Goal: Obtain resource: Download file/media

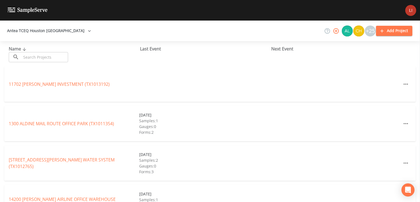
click at [50, 63] on div "Name ​ ​ Last Event Next Event" at bounding box center [210, 53] width 420 height 25
click at [50, 57] on input "text" at bounding box center [44, 57] width 47 height 10
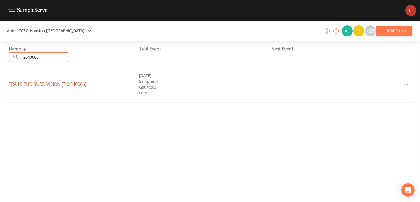
type input "2040066"
click at [42, 84] on link "TRAILS END SUBDIVISION (TX2040066)" at bounding box center [48, 84] width 78 height 6
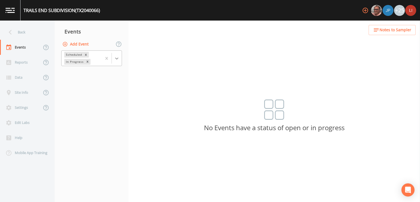
click at [117, 59] on icon at bounding box center [116, 58] width 5 height 5
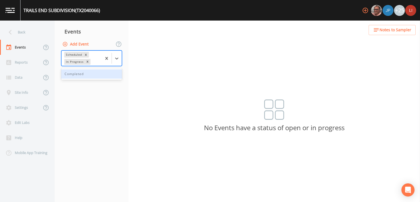
click at [89, 76] on div "Completed" at bounding box center [91, 73] width 61 height 9
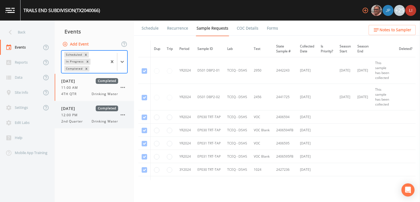
click at [77, 114] on span "12:00 PM" at bounding box center [71, 114] width 20 height 5
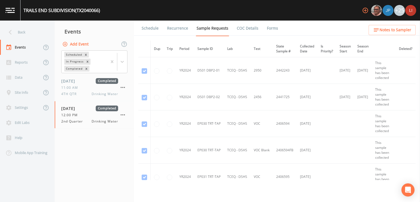
click at [267, 27] on link "Forms" at bounding box center [272, 28] width 13 height 15
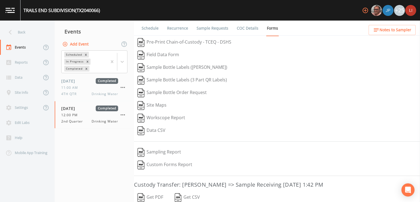
scroll to position [48, 0]
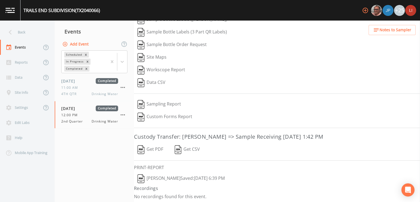
click at [143, 148] on img "button" at bounding box center [141, 149] width 7 height 9
click at [9, 34] on icon at bounding box center [10, 32] width 10 height 10
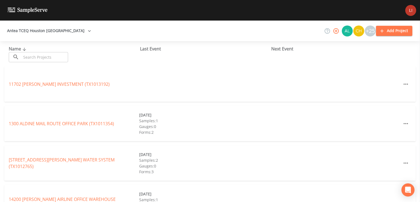
click at [36, 56] on input "text" at bounding box center [44, 57] width 47 height 10
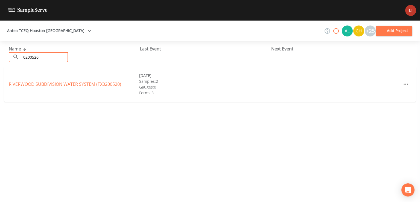
type input "0200520"
click at [40, 83] on link "RIVERWOOD SUBDIVISION WATER SYSTEM (TX0200520)" at bounding box center [65, 84] width 112 height 6
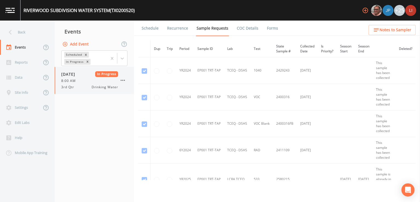
click at [80, 85] on div "3rd Qtr Drinking Water" at bounding box center [89, 87] width 57 height 5
click at [267, 28] on link "Forms" at bounding box center [272, 28] width 13 height 15
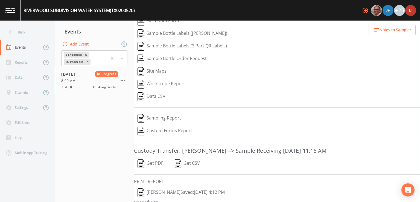
scroll to position [55, 0]
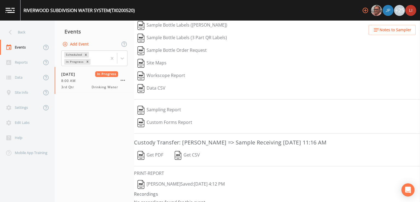
click at [146, 153] on button "Get PDF" at bounding box center [150, 155] width 33 height 13
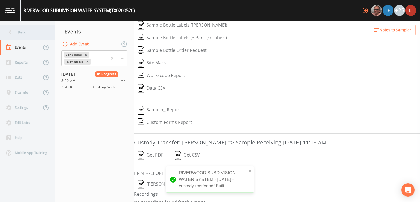
click at [13, 33] on icon at bounding box center [10, 32] width 10 height 10
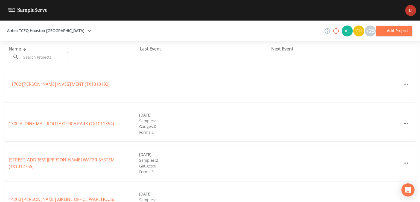
click at [37, 54] on input "text" at bounding box center [44, 57] width 47 height 10
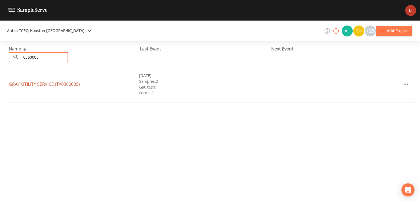
type input "0360005"
click at [41, 83] on link "GRAY UTILITY SERVICE (TX0360005)" at bounding box center [44, 84] width 71 height 6
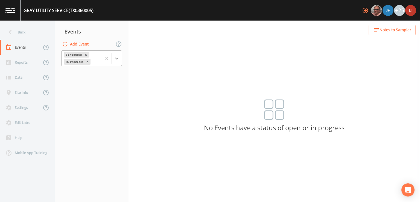
click at [117, 58] on icon at bounding box center [116, 58] width 5 height 5
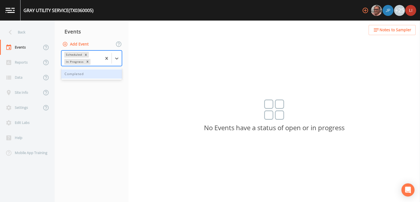
click at [88, 75] on div "Completed" at bounding box center [91, 73] width 61 height 9
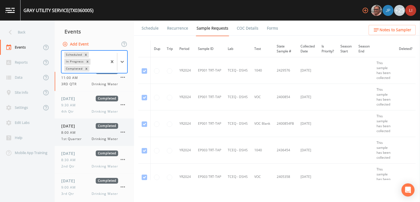
scroll to position [12, 0]
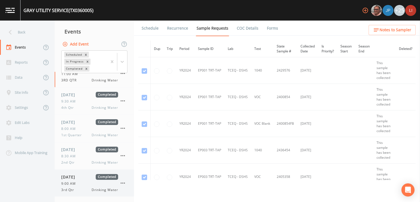
click at [90, 186] on div "[DATE] Completed 9:00 AM 3rd Qtr Drinking Water" at bounding box center [89, 183] width 57 height 18
click at [271, 29] on link "Forms" at bounding box center [272, 28] width 13 height 15
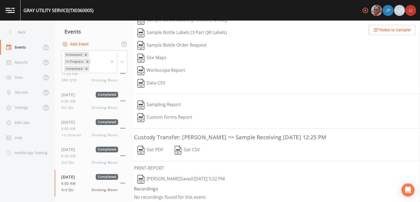
scroll to position [48, 0]
click at [153, 150] on button "Get PDF" at bounding box center [150, 149] width 33 height 13
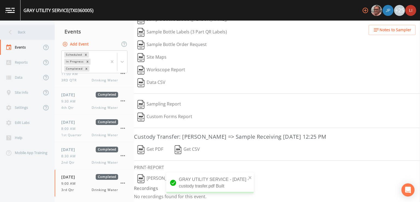
click at [10, 31] on icon at bounding box center [10, 32] width 3 height 5
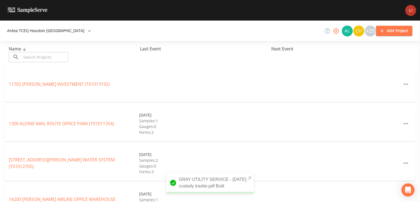
click at [43, 55] on input "text" at bounding box center [44, 57] width 47 height 10
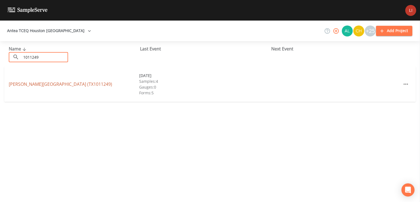
type input "1011249"
click at [40, 84] on link "[PERSON_NAME][GEOGRAPHIC_DATA] (TX1011249)" at bounding box center [60, 84] width 103 height 6
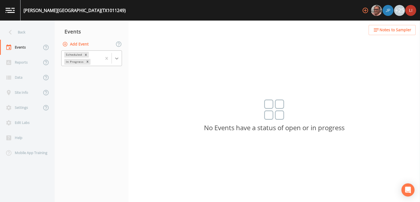
drag, startPoint x: 118, startPoint y: 57, endPoint x: 109, endPoint y: 68, distance: 13.8
click at [117, 57] on icon at bounding box center [116, 58] width 5 height 5
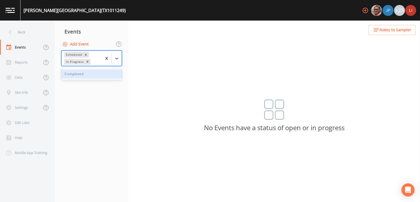
click at [72, 75] on div "Completed" at bounding box center [91, 73] width 61 height 9
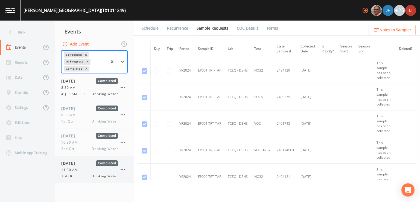
click at [81, 171] on span "11:30 AM" at bounding box center [71, 169] width 20 height 5
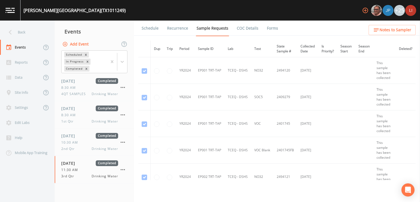
click at [269, 29] on link "Forms" at bounding box center [272, 28] width 13 height 15
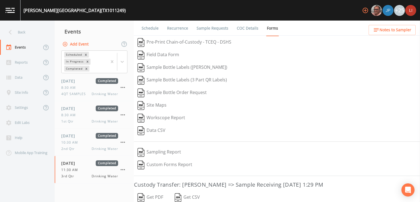
scroll to position [48, 0]
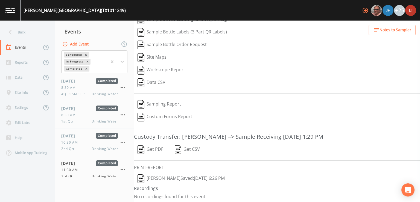
click at [153, 146] on button "Get PDF" at bounding box center [150, 149] width 33 height 13
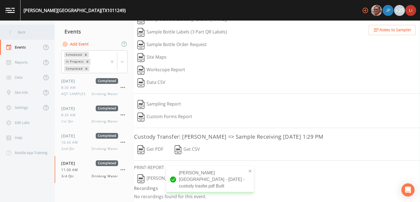
click at [14, 34] on icon at bounding box center [10, 32] width 10 height 10
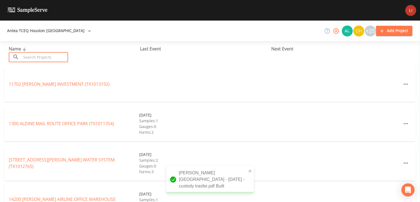
click at [43, 57] on input "text" at bounding box center [44, 57] width 47 height 10
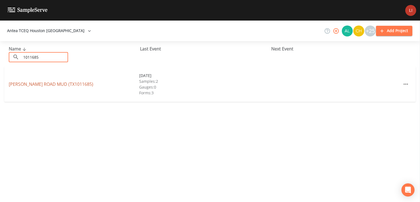
type input "1011685"
click at [35, 86] on link "[PERSON_NAME][GEOGRAPHIC_DATA] (TX1011685)" at bounding box center [51, 84] width 85 height 6
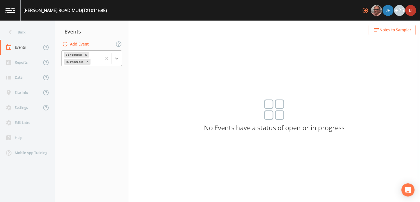
click at [114, 61] on div at bounding box center [117, 58] width 10 height 10
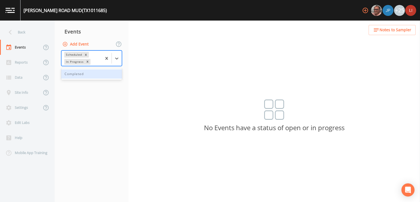
click at [89, 76] on div "Completed" at bounding box center [91, 73] width 61 height 9
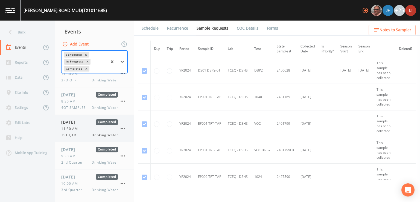
scroll to position [37, 0]
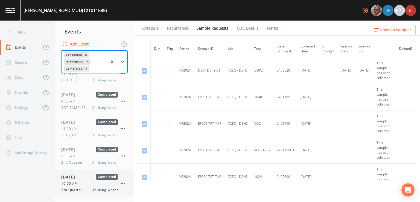
click at [80, 189] on span "3rd Quarter" at bounding box center [73, 189] width 24 height 5
click at [272, 28] on link "Forms" at bounding box center [272, 28] width 13 height 15
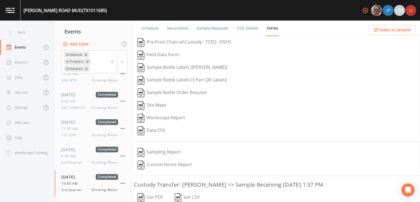
scroll to position [48, 0]
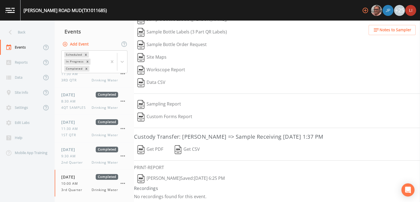
click at [152, 148] on button "Get PDF" at bounding box center [150, 149] width 33 height 13
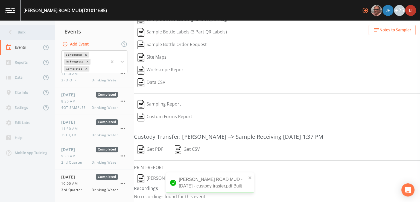
click at [14, 31] on icon at bounding box center [10, 32] width 10 height 10
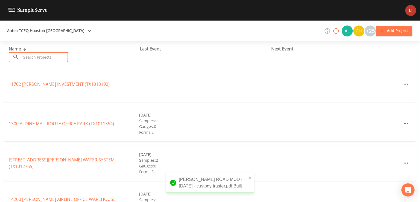
click at [62, 57] on input "text" at bounding box center [44, 57] width 47 height 10
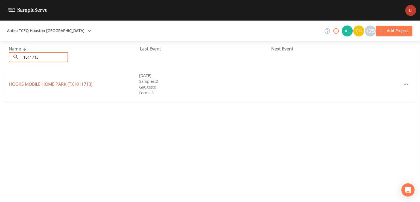
type input "1011713"
click at [42, 86] on link "HOOKS [GEOGRAPHIC_DATA] (TX1011713)" at bounding box center [51, 84] width 84 height 6
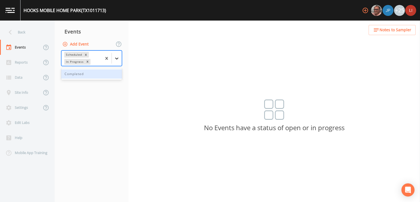
click at [119, 62] on div at bounding box center [117, 58] width 10 height 10
click at [97, 72] on div "Completed" at bounding box center [91, 73] width 61 height 9
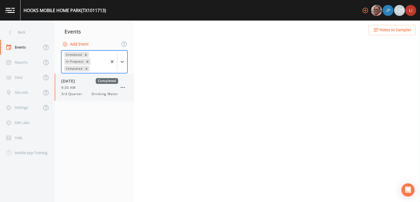
click at [86, 98] on div "[DATE] Completed 9:30 AM 3rd Quarter Drinking Water" at bounding box center [94, 87] width 79 height 27
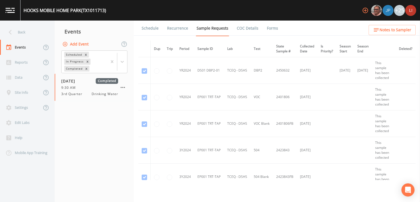
click at [269, 27] on link "Forms" at bounding box center [272, 28] width 13 height 15
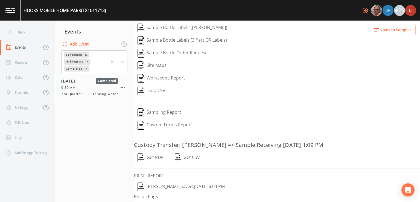
scroll to position [60, 0]
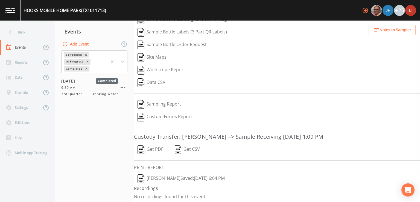
click at [148, 146] on button "Get PDF" at bounding box center [150, 149] width 33 height 13
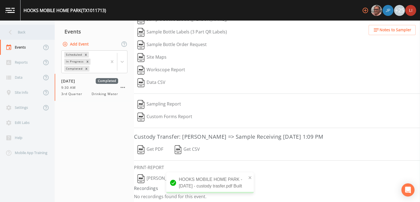
click at [23, 34] on div "Back" at bounding box center [24, 32] width 49 height 15
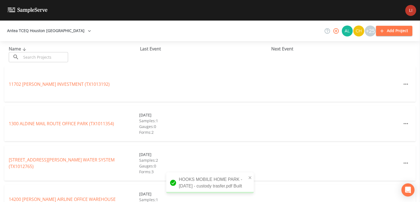
click at [56, 59] on input "text" at bounding box center [44, 57] width 47 height 10
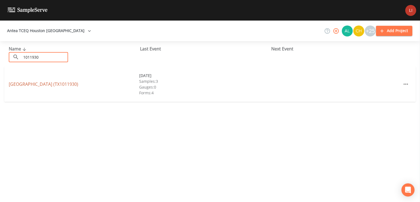
type input "1011930"
click at [39, 85] on link "[GEOGRAPHIC_DATA] (TX1011930)" at bounding box center [44, 84] width 70 height 6
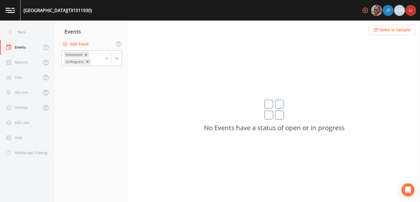
click at [119, 60] on icon at bounding box center [116, 58] width 5 height 5
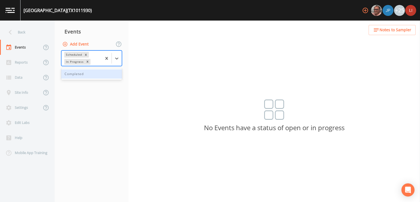
click at [95, 78] on div "Completed" at bounding box center [91, 73] width 61 height 9
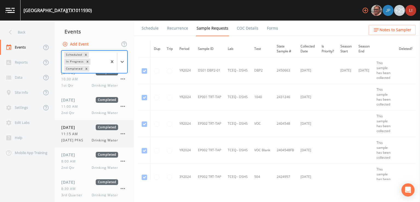
scroll to position [65, 0]
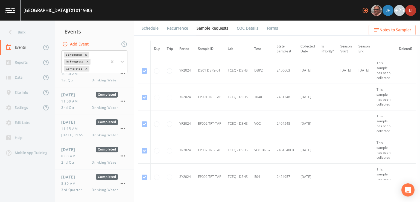
click at [272, 28] on link "Forms" at bounding box center [272, 28] width 13 height 15
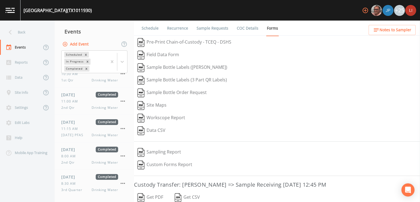
scroll to position [48, 0]
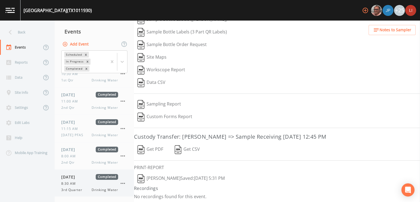
click at [80, 188] on span "3rd Quarter" at bounding box center [73, 189] width 24 height 5
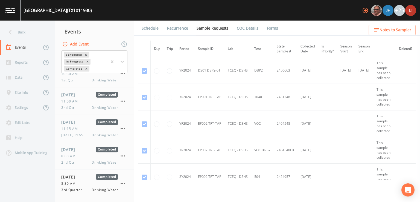
click at [270, 28] on link "Forms" at bounding box center [272, 28] width 13 height 15
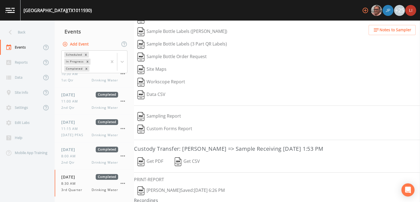
scroll to position [60, 0]
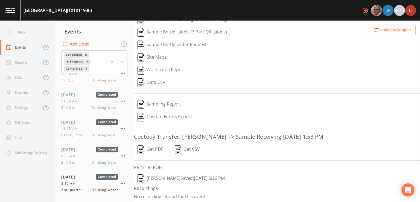
click at [158, 147] on button "Get PDF" at bounding box center [150, 149] width 33 height 13
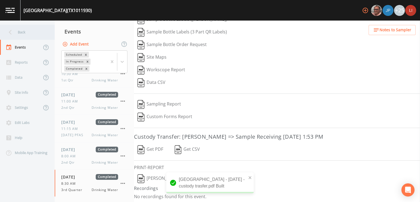
click at [15, 33] on div "Back" at bounding box center [24, 32] width 49 height 15
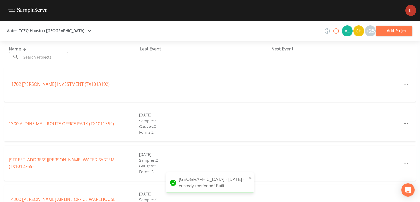
click at [37, 56] on input "text" at bounding box center [44, 57] width 47 height 10
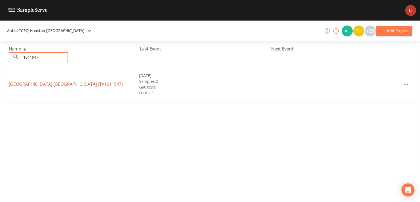
type input "1011947"
click at [41, 85] on link "[GEOGRAPHIC_DATA] (TX1011947)" at bounding box center [66, 84] width 114 height 6
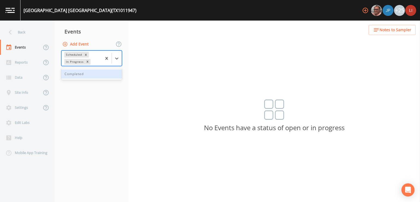
click at [114, 53] on div at bounding box center [112, 58] width 20 height 15
click at [91, 73] on div "Completed" at bounding box center [91, 73] width 61 height 9
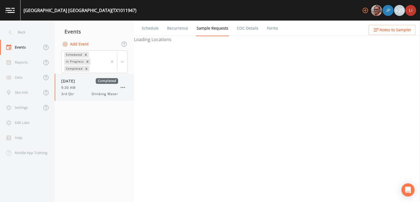
click at [82, 87] on div "9:30 AM" at bounding box center [89, 87] width 57 height 5
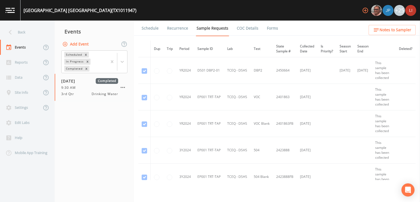
click at [271, 26] on link "Forms" at bounding box center [272, 28] width 13 height 15
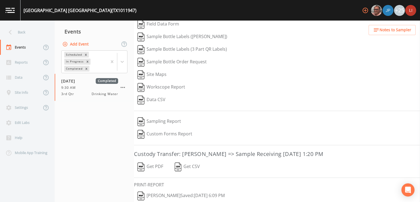
scroll to position [60, 0]
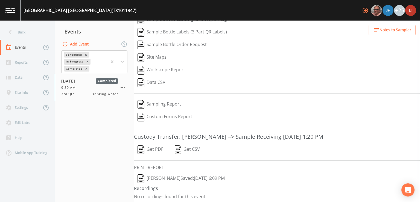
click at [153, 147] on button "Get PDF" at bounding box center [150, 149] width 33 height 13
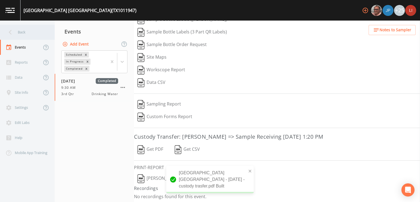
click at [19, 30] on div "Back" at bounding box center [24, 32] width 49 height 15
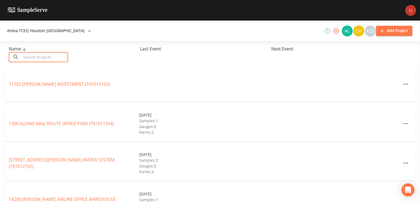
click at [43, 58] on input "text" at bounding box center [44, 57] width 47 height 10
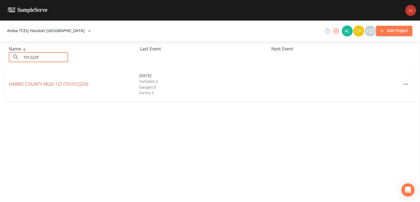
type input "1012229"
click at [45, 85] on link "[GEOGRAPHIC_DATA] 127 (TX1012229)" at bounding box center [49, 84] width 80 height 6
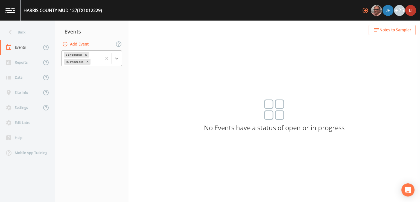
click at [116, 60] on icon at bounding box center [116, 58] width 5 height 5
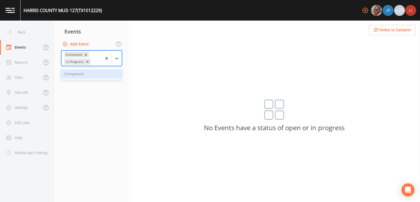
click at [99, 75] on div "Completed" at bounding box center [91, 73] width 61 height 9
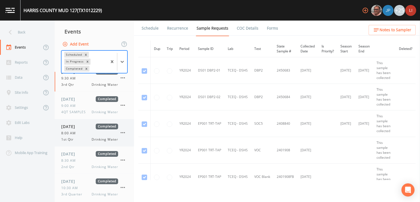
scroll to position [12, 0]
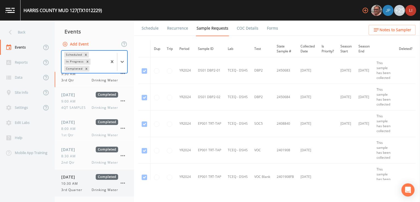
click at [83, 185] on div "10:30 AM" at bounding box center [89, 183] width 57 height 5
click at [270, 27] on link "Forms" at bounding box center [272, 28] width 13 height 15
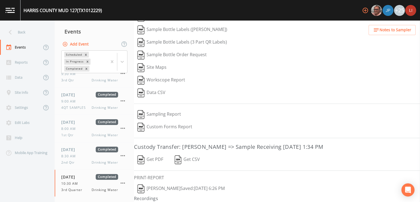
scroll to position [48, 0]
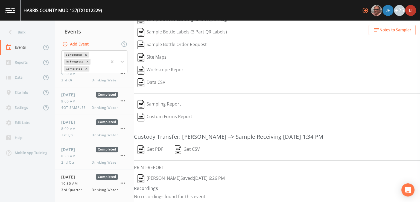
click at [155, 146] on button "Get PDF" at bounding box center [150, 149] width 33 height 13
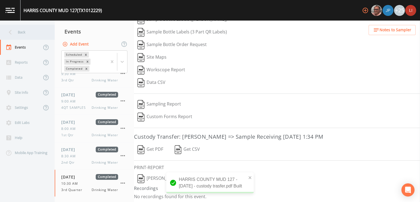
click at [19, 30] on div "Back" at bounding box center [24, 32] width 49 height 15
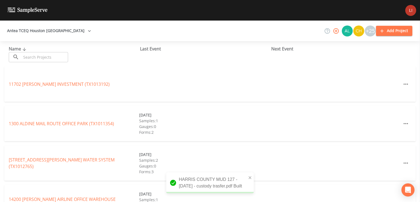
click at [53, 56] on input "text" at bounding box center [44, 57] width 47 height 10
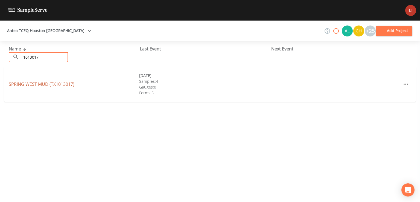
type input "1013017"
click at [47, 85] on link "[GEOGRAPHIC_DATA] (TX1013017)" at bounding box center [42, 84] width 66 height 6
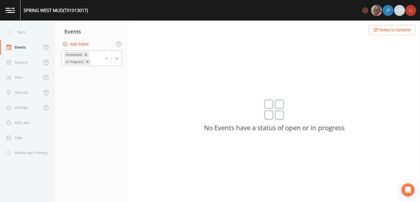
click at [117, 56] on icon at bounding box center [116, 58] width 5 height 5
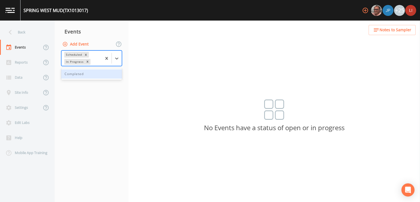
click at [77, 74] on div "Completed" at bounding box center [91, 73] width 61 height 9
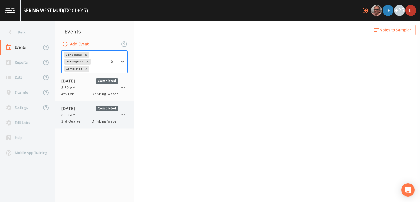
click at [80, 114] on div "8:00 AM" at bounding box center [89, 114] width 57 height 5
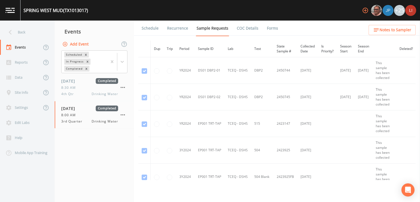
click at [272, 30] on link "Forms" at bounding box center [272, 28] width 13 height 15
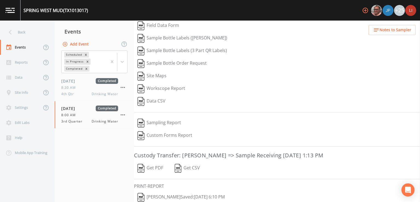
scroll to position [48, 0]
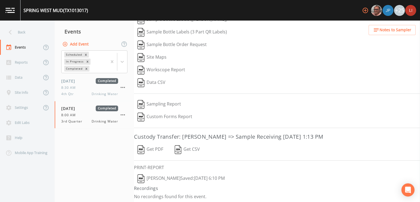
click at [153, 149] on button "Get PDF" at bounding box center [150, 149] width 33 height 13
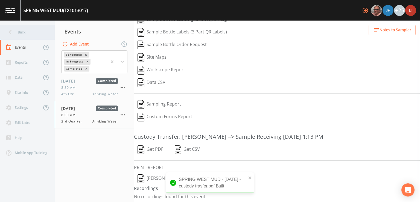
click at [27, 36] on div "Back" at bounding box center [24, 32] width 49 height 15
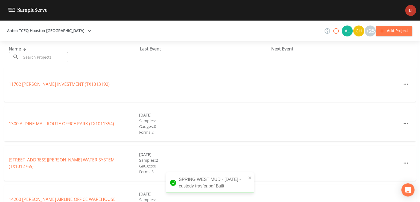
click at [53, 60] on input "text" at bounding box center [44, 57] width 47 height 10
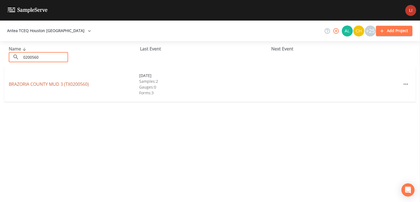
type input "0200560"
click at [49, 84] on link "[GEOGRAPHIC_DATA] 3 (TX0200560)" at bounding box center [49, 84] width 80 height 6
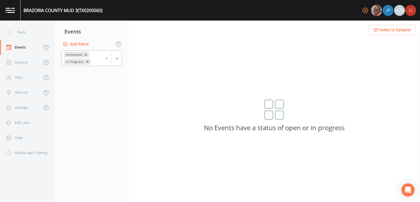
click at [119, 59] on icon at bounding box center [116, 58] width 5 height 5
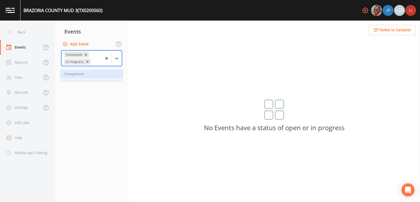
click at [96, 76] on div "Completed" at bounding box center [91, 73] width 61 height 9
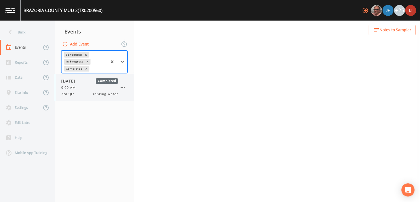
click at [76, 94] on span "3rd Qtr" at bounding box center [69, 93] width 16 height 5
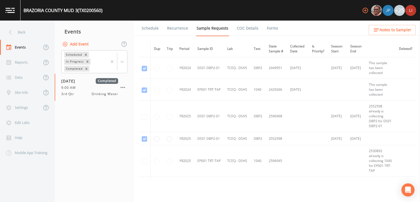
click at [271, 28] on link "Forms" at bounding box center [272, 28] width 13 height 15
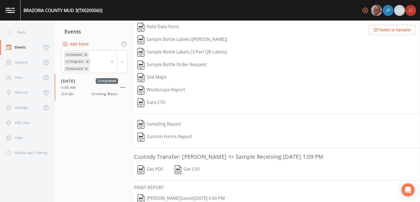
scroll to position [48, 0]
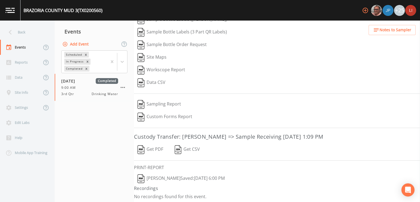
click at [152, 148] on button "Get PDF" at bounding box center [150, 149] width 33 height 13
click at [6, 30] on icon at bounding box center [10, 32] width 10 height 10
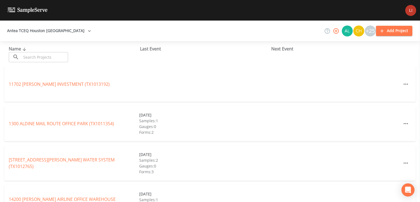
click at [53, 55] on input "text" at bounding box center [44, 57] width 47 height 10
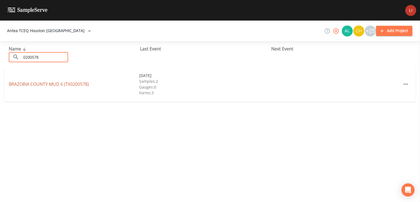
type input "0200578"
click at [40, 86] on link "[GEOGRAPHIC_DATA] 6 (TX0200578)" at bounding box center [49, 84] width 80 height 6
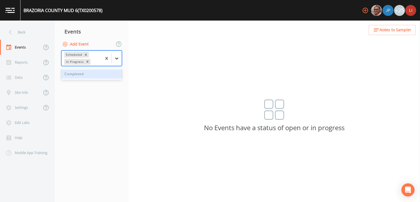
click at [119, 59] on icon at bounding box center [116, 58] width 5 height 5
click at [78, 75] on div "Completed" at bounding box center [91, 73] width 61 height 9
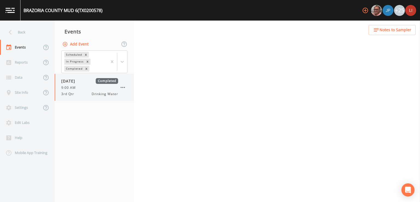
click at [85, 92] on div "3rd Qtr Drinking Water" at bounding box center [89, 93] width 57 height 5
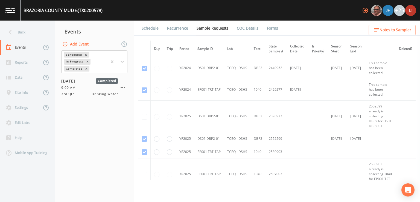
click at [267, 31] on link "Forms" at bounding box center [272, 28] width 13 height 15
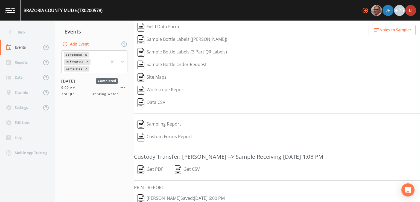
scroll to position [48, 0]
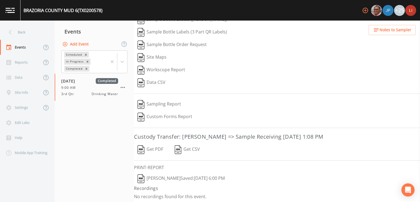
click at [151, 148] on button "Get PDF" at bounding box center [150, 149] width 33 height 13
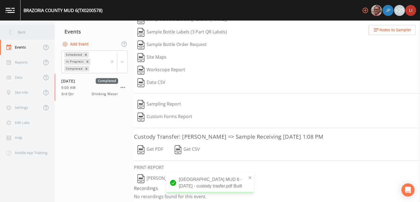
click at [22, 29] on div "Back" at bounding box center [24, 32] width 49 height 15
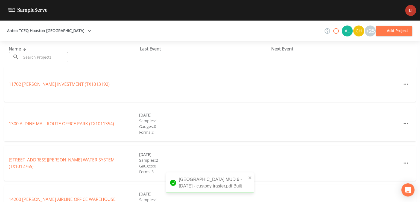
click at [56, 58] on input "text" at bounding box center [44, 57] width 47 height 10
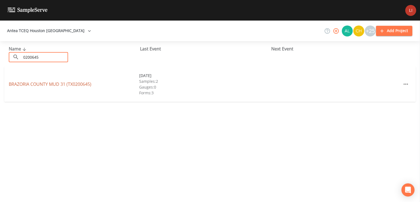
type input "0200645"
click at [40, 84] on link "[GEOGRAPHIC_DATA] 31 (TX0200645)" at bounding box center [50, 84] width 83 height 6
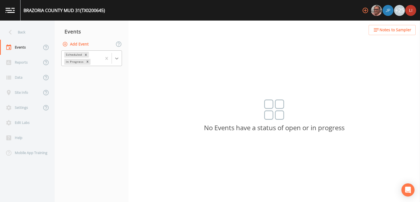
click at [116, 56] on icon at bounding box center [116, 58] width 5 height 5
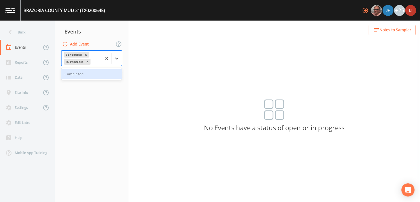
click at [88, 76] on div "Completed" at bounding box center [91, 73] width 61 height 9
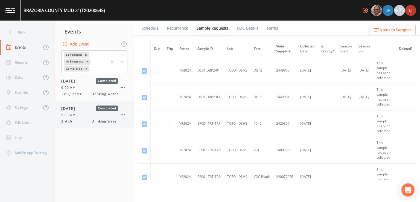
click at [79, 112] on div "9:00 AM" at bounding box center [89, 114] width 57 height 5
click at [269, 27] on link "Forms" at bounding box center [272, 28] width 13 height 15
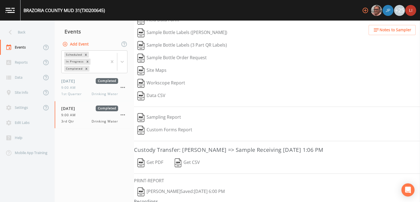
scroll to position [48, 0]
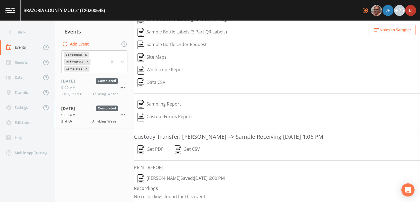
click at [152, 147] on button "Get PDF" at bounding box center [150, 149] width 33 height 13
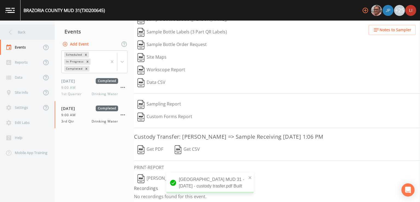
click at [19, 32] on div "Back" at bounding box center [24, 32] width 49 height 15
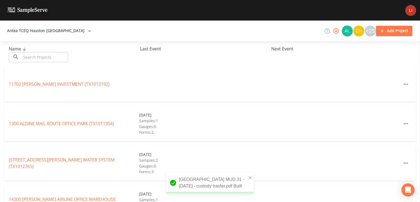
click at [64, 57] on input "text" at bounding box center [44, 57] width 47 height 10
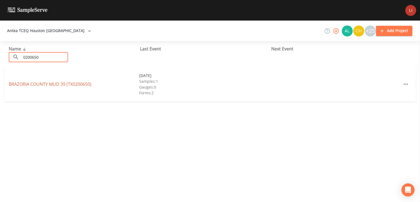
type input "0200650"
click at [35, 84] on link "[GEOGRAPHIC_DATA] 39 (TX0200650)" at bounding box center [50, 84] width 83 height 6
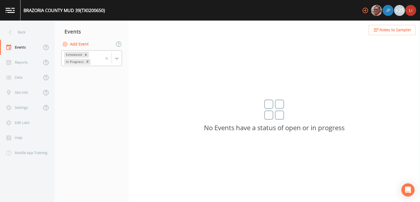
click at [117, 60] on icon at bounding box center [116, 58] width 5 height 5
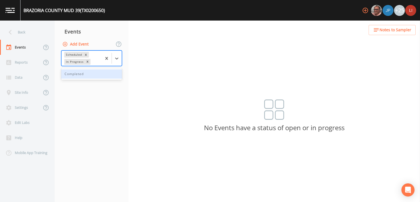
click at [89, 77] on div "Completed" at bounding box center [91, 73] width 61 height 9
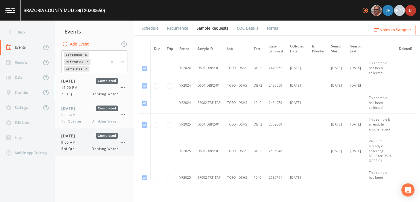
click at [78, 148] on div "3rd Qtr Drinking Water" at bounding box center [89, 148] width 57 height 5
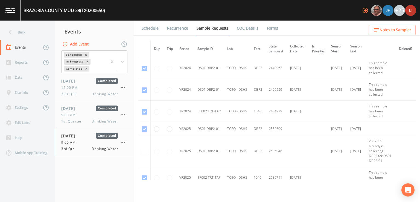
click at [267, 28] on link "Forms" at bounding box center [272, 28] width 13 height 15
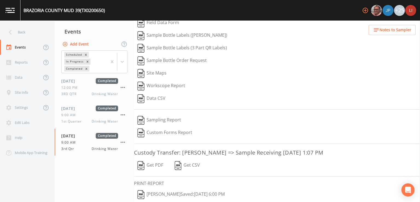
scroll to position [48, 0]
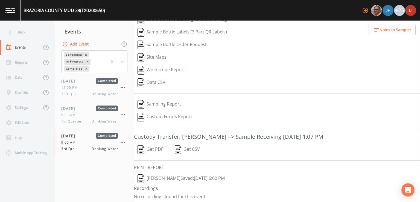
click at [153, 148] on button "Get PDF" at bounding box center [150, 149] width 33 height 13
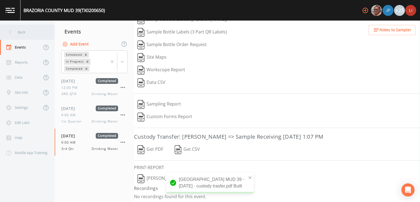
click at [19, 33] on div "Back" at bounding box center [24, 32] width 49 height 15
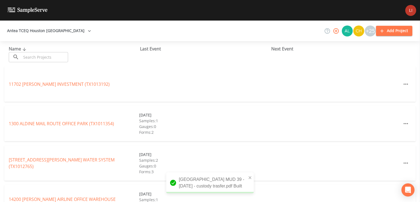
drag, startPoint x: 25, startPoint y: 52, endPoint x: 27, endPoint y: 55, distance: 3.7
click at [26, 53] on input "text" at bounding box center [44, 57] width 47 height 10
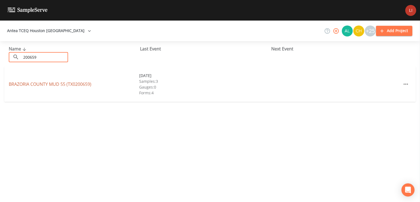
type input "200659"
click at [45, 82] on link "[GEOGRAPHIC_DATA] 55 (TX0200659)" at bounding box center [50, 84] width 83 height 6
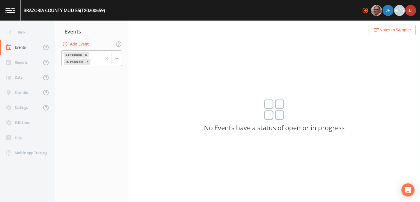
click at [116, 60] on icon at bounding box center [116, 58] width 5 height 5
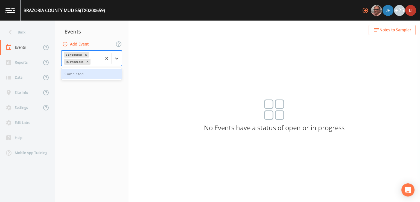
click at [97, 77] on div "Completed" at bounding box center [91, 73] width 61 height 9
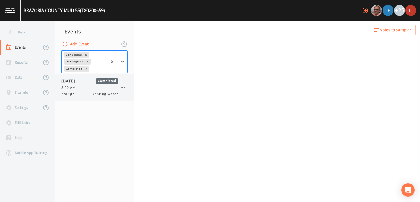
click at [86, 90] on div "8:00 AM" at bounding box center [89, 87] width 57 height 5
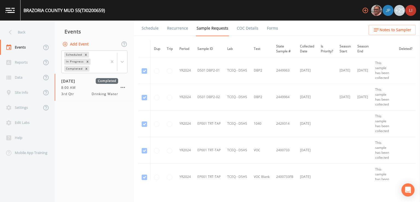
click at [273, 27] on link "Forms" at bounding box center [272, 28] width 13 height 15
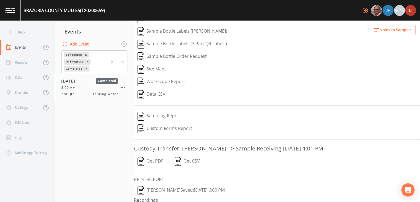
scroll to position [48, 0]
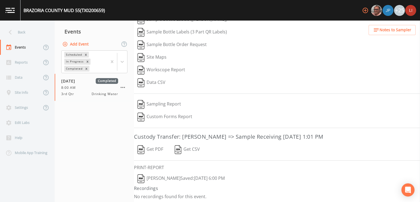
click at [149, 148] on button "Get PDF" at bounding box center [150, 149] width 33 height 13
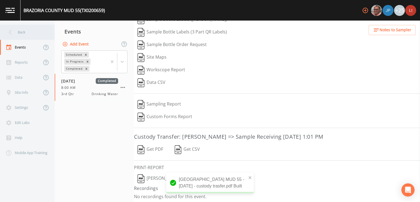
click at [21, 30] on div "Back" at bounding box center [24, 32] width 49 height 15
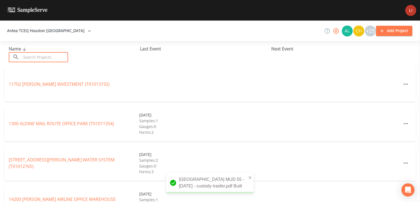
click at [54, 56] on input "text" at bounding box center [44, 57] width 47 height 10
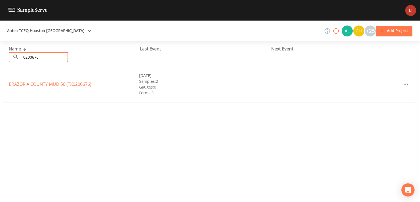
type input "0200676"
click at [40, 82] on link "[GEOGRAPHIC_DATA] 56 (TX0200676)" at bounding box center [50, 84] width 83 height 6
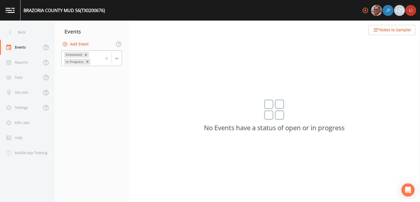
click at [113, 57] on div at bounding box center [117, 58] width 10 height 10
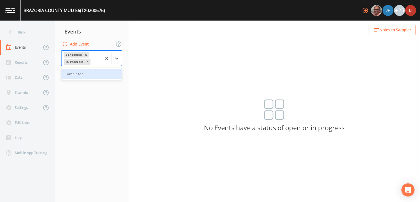
click at [89, 77] on div "Completed" at bounding box center [91, 73] width 61 height 9
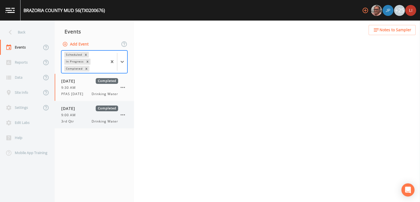
click at [79, 110] on span "[DATE]" at bounding box center [70, 108] width 18 height 6
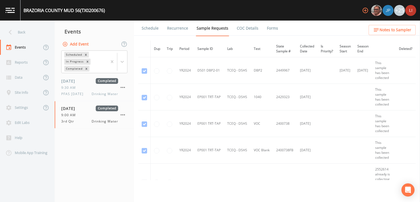
click at [271, 29] on link "Forms" at bounding box center [272, 28] width 13 height 15
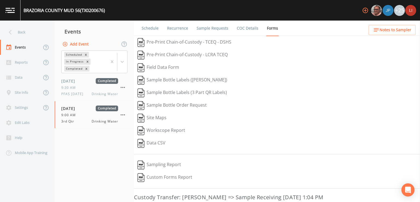
scroll to position [60, 0]
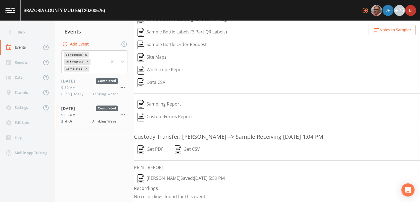
click at [157, 148] on button "Get PDF" at bounding box center [150, 149] width 33 height 13
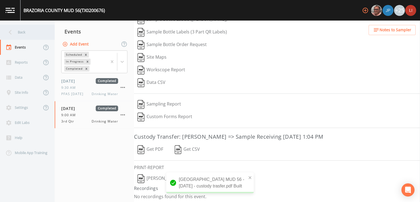
click at [24, 32] on div "Back" at bounding box center [24, 32] width 49 height 15
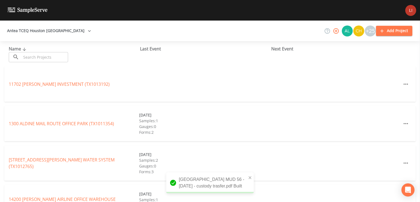
drag, startPoint x: 62, startPoint y: 59, endPoint x: 69, endPoint y: 62, distance: 7.5
click at [63, 59] on input "text" at bounding box center [44, 57] width 47 height 10
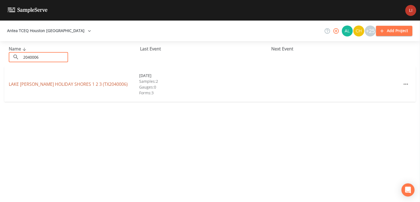
type input "2040006"
click at [31, 85] on link "LAKE [PERSON_NAME] HOLIDAY SHORES 1 2 3 (TX2040006)" at bounding box center [68, 84] width 119 height 6
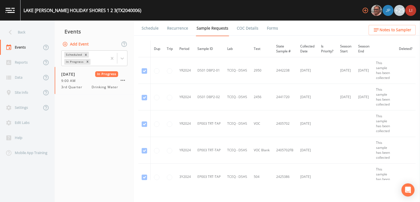
click at [274, 29] on link "Forms" at bounding box center [272, 28] width 13 height 15
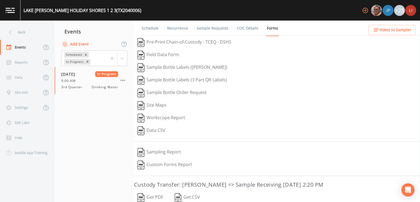
scroll to position [48, 0]
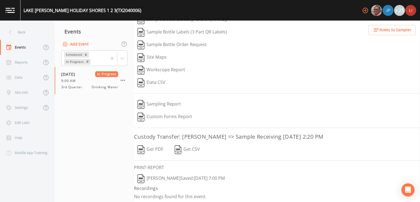
click at [155, 150] on button "Get PDF" at bounding box center [150, 149] width 33 height 13
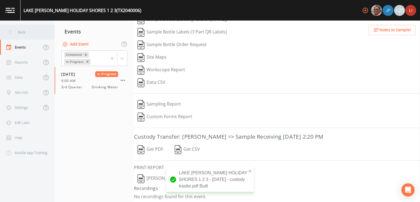
click at [10, 31] on icon at bounding box center [10, 32] width 3 height 5
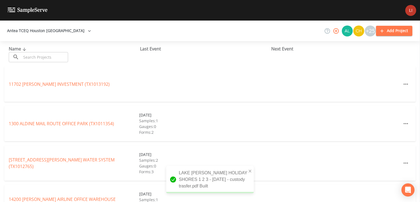
click at [48, 58] on input "text" at bounding box center [44, 57] width 47 height 10
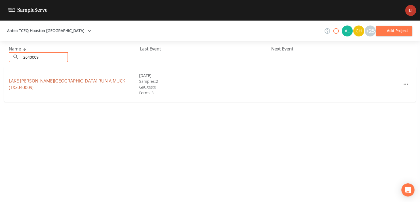
type input "2040009"
click at [50, 84] on link "LAKE [PERSON_NAME][GEOGRAPHIC_DATA] RUN A MUCK (TX2040009)" at bounding box center [67, 84] width 117 height 13
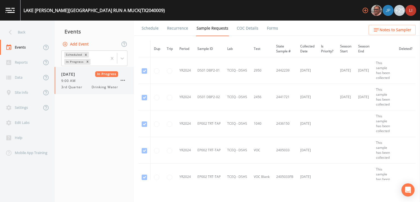
click at [59, 84] on div "[DATE] In Progress 9:00 AM 3rd Quarter Drinking Water" at bounding box center [94, 80] width 79 height 27
click at [268, 27] on link "Forms" at bounding box center [272, 28] width 13 height 15
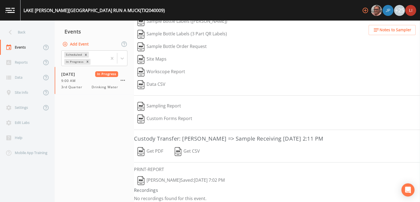
scroll to position [48, 0]
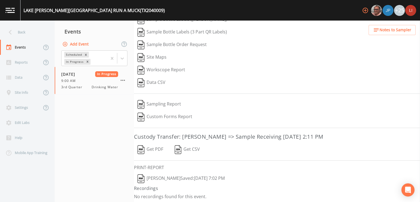
click at [154, 146] on button "Get PDF" at bounding box center [150, 149] width 33 height 13
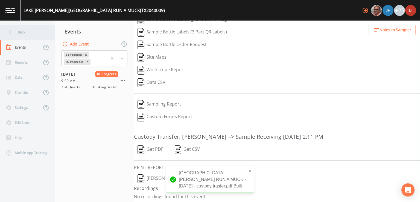
click at [22, 30] on div "Back" at bounding box center [24, 32] width 49 height 15
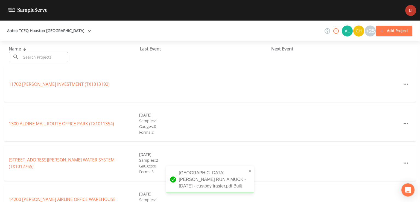
click at [54, 56] on input "text" at bounding box center [44, 57] width 47 height 10
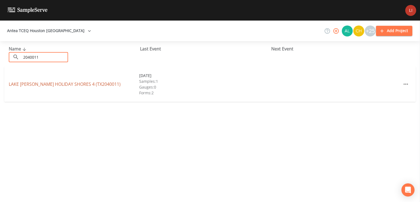
type input "2040011"
click at [46, 82] on link "[GEOGRAPHIC_DATA][PERSON_NAME] 4 (TX2040011)" at bounding box center [65, 84] width 112 height 6
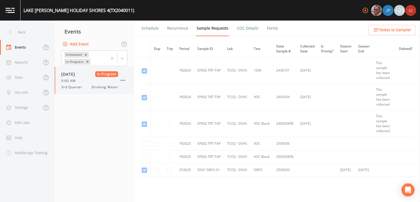
click at [63, 84] on div "[DATE] In Progress 9:00 AM 3rd Quarter Drinking Water" at bounding box center [89, 80] width 57 height 18
click at [267, 30] on link "Forms" at bounding box center [272, 28] width 13 height 15
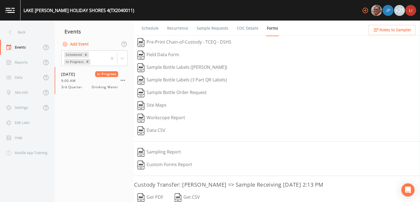
click at [158, 196] on button "Get PDF" at bounding box center [150, 197] width 33 height 13
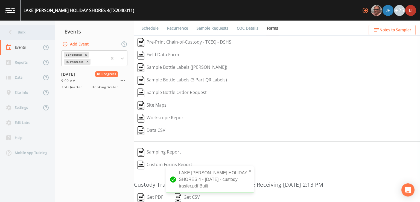
click at [20, 30] on div "Back" at bounding box center [24, 32] width 49 height 15
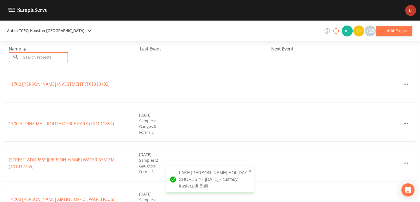
click at [52, 53] on input "text" at bounding box center [44, 57] width 47 height 10
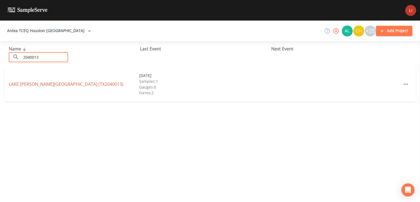
type input "2040013"
click at [34, 84] on link "[GEOGRAPHIC_DATA][PERSON_NAME] (TX2040013)" at bounding box center [66, 84] width 115 height 6
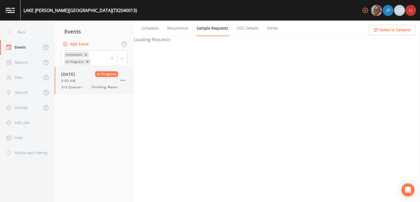
click at [84, 81] on div "9:00 AM" at bounding box center [89, 80] width 57 height 5
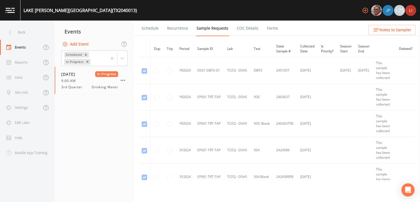
click at [266, 30] on link "Forms" at bounding box center [272, 28] width 13 height 15
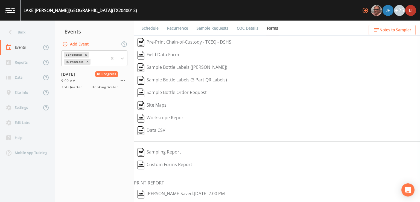
click at [269, 29] on link "Forms" at bounding box center [272, 29] width 13 height 16
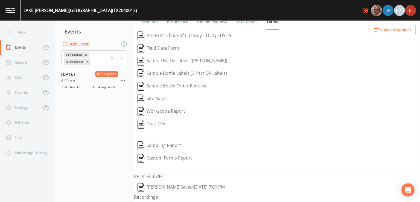
scroll to position [16, 0]
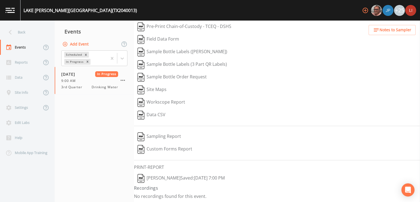
click at [139, 178] on img "button" at bounding box center [141, 178] width 7 height 9
click at [126, 56] on div at bounding box center [122, 58] width 10 height 10
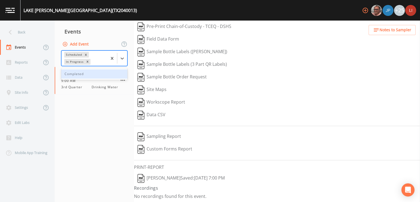
click at [92, 71] on div "Completed" at bounding box center [94, 73] width 66 height 9
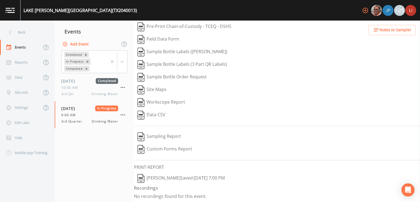
click at [97, 135] on nav "Events Add Event Scheduled In Progress Completed [DATE] Completed 10:00 AM 3rd …" at bounding box center [94, 111] width 79 height 181
click at [72, 111] on div "[DATE] In Progress 9:00 AM 3rd Quarter Drinking Water" at bounding box center [89, 114] width 57 height 18
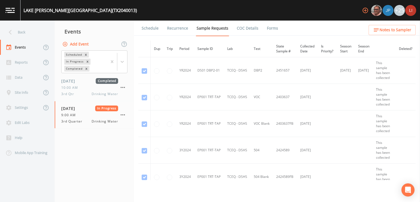
click at [242, 28] on link "COC Details" at bounding box center [247, 28] width 23 height 15
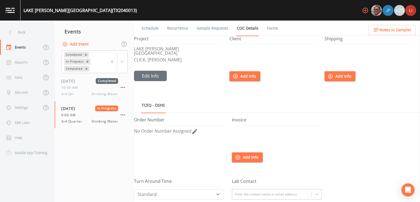
click at [272, 29] on link "Forms" at bounding box center [272, 28] width 13 height 15
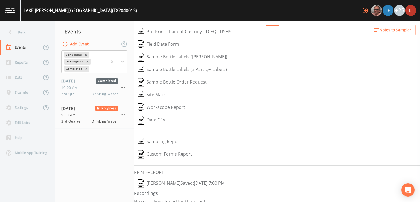
scroll to position [16, 0]
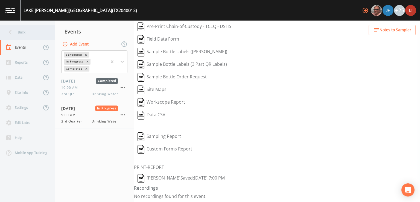
click at [11, 36] on icon at bounding box center [10, 32] width 10 height 10
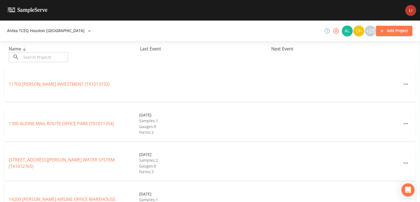
click at [32, 55] on input "text" at bounding box center [44, 57] width 47 height 10
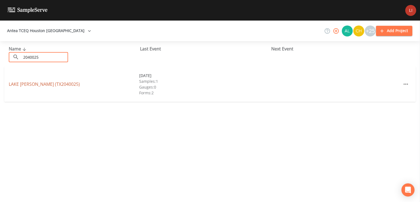
type input "2040025"
click at [51, 83] on link "LAKE [PERSON_NAME] (TX2040025)" at bounding box center [44, 84] width 71 height 6
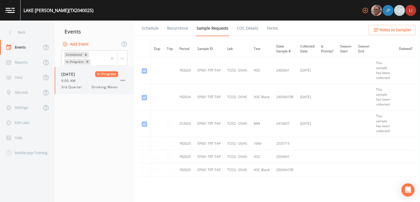
click at [77, 80] on span "9:00 AM" at bounding box center [70, 80] width 18 height 5
click at [269, 25] on link "Forms" at bounding box center [272, 28] width 13 height 15
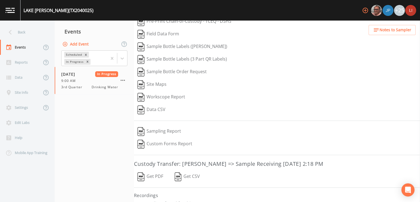
scroll to position [28, 0]
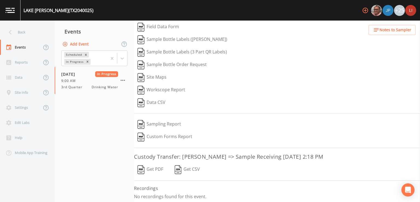
click at [149, 169] on button "Get PDF" at bounding box center [150, 169] width 33 height 13
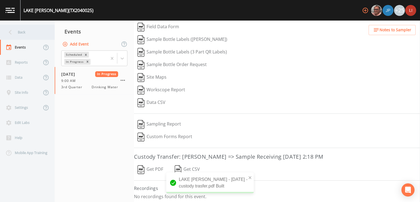
click at [27, 31] on div "Back" at bounding box center [24, 32] width 49 height 15
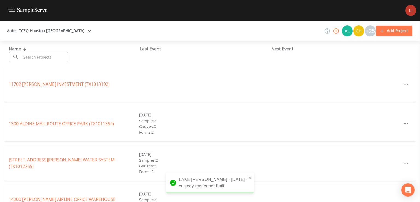
click at [53, 56] on input "text" at bounding box center [44, 57] width 47 height 10
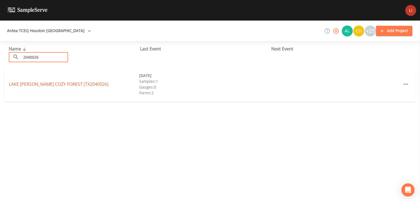
type input "2040026"
click at [44, 85] on link "[GEOGRAPHIC_DATA][PERSON_NAME] (TX2040026)" at bounding box center [59, 84] width 100 height 6
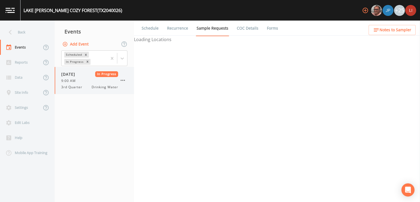
click at [77, 87] on span "3rd Quarter" at bounding box center [73, 87] width 24 height 5
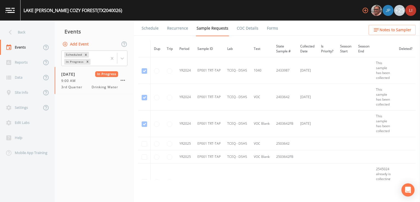
click at [267, 28] on link "Forms" at bounding box center [272, 28] width 13 height 15
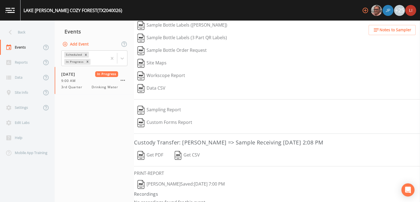
scroll to position [48, 0]
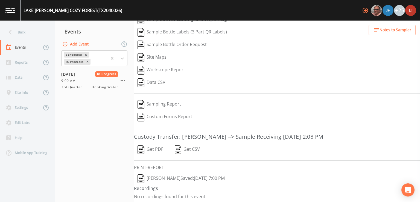
click at [154, 149] on button "Get PDF" at bounding box center [150, 149] width 33 height 13
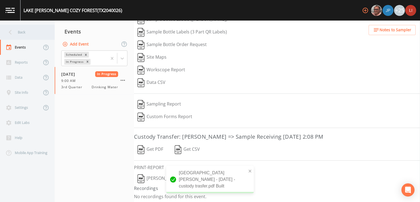
click at [26, 33] on div "Back" at bounding box center [24, 32] width 49 height 15
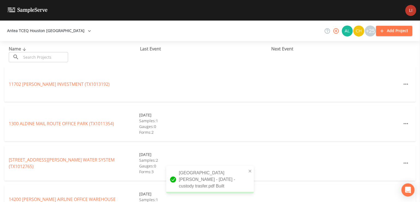
click at [48, 59] on input "text" at bounding box center [44, 57] width 47 height 10
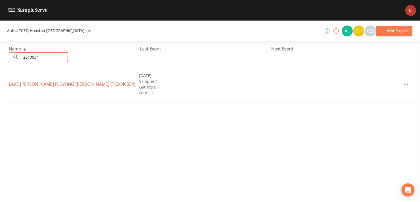
type input "2040034"
click at [57, 83] on link "[GEOGRAPHIC_DATA][PERSON_NAME][PERSON_NAME] (TX2040034)" at bounding box center [72, 84] width 127 height 6
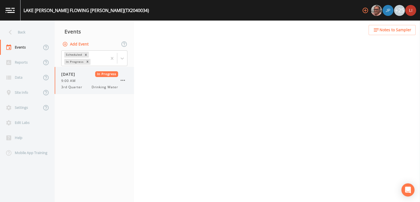
click at [76, 75] on span "[DATE]" at bounding box center [70, 74] width 18 height 6
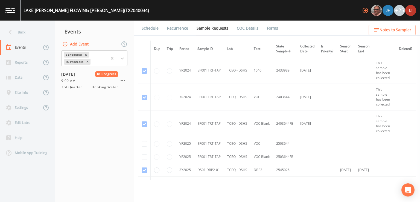
click at [272, 29] on link "Forms" at bounding box center [272, 28] width 13 height 15
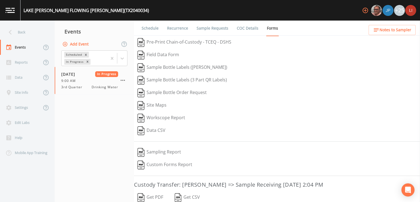
click at [155, 198] on button "Get PDF" at bounding box center [150, 197] width 33 height 13
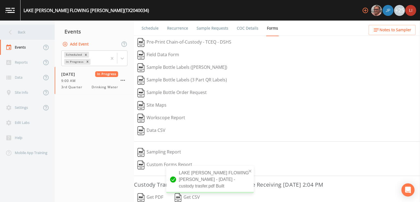
click at [12, 33] on icon at bounding box center [10, 32] width 10 height 10
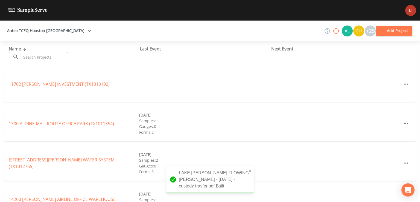
click at [30, 54] on input "text" at bounding box center [44, 57] width 47 height 10
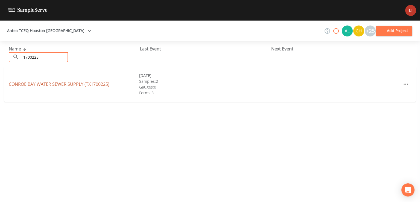
type input "1700225"
click at [43, 83] on link "CONROE BAY WATER SEWER SUPPLY (TX1700225)" at bounding box center [59, 84] width 101 height 6
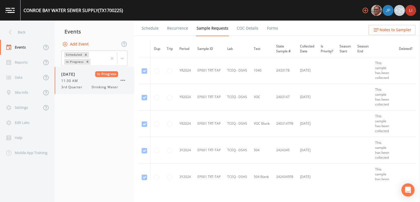
click at [79, 83] on span "11:30 AM" at bounding box center [71, 80] width 20 height 5
click at [266, 28] on link "Forms" at bounding box center [272, 28] width 13 height 15
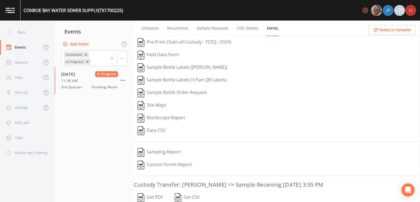
click at [155, 197] on button "Get PDF" at bounding box center [150, 197] width 33 height 13
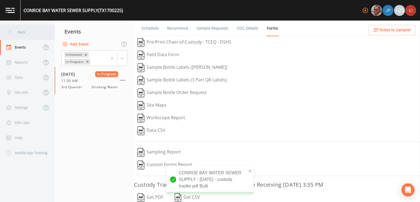
click at [23, 29] on div "Back" at bounding box center [24, 32] width 49 height 15
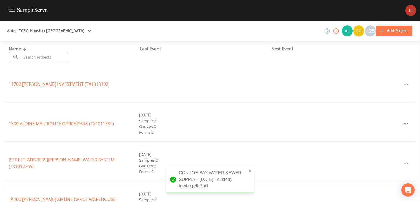
drag, startPoint x: 56, startPoint y: 58, endPoint x: 55, endPoint y: 62, distance: 4.3
click at [56, 58] on input "text" at bounding box center [44, 57] width 47 height 10
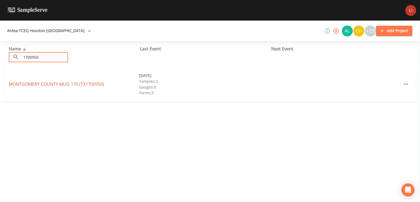
type input "1700950"
click at [74, 85] on link "[GEOGRAPHIC_DATA] 170 (TX1700950)" at bounding box center [57, 84] width 96 height 6
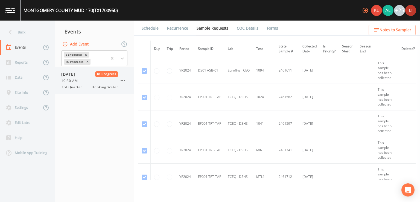
click at [89, 81] on div "10:30 AM" at bounding box center [89, 80] width 57 height 5
click at [271, 30] on link "Forms" at bounding box center [272, 28] width 13 height 15
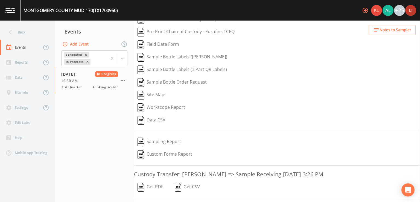
scroll to position [27, 0]
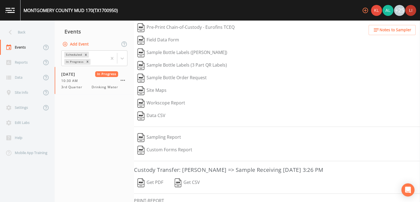
click at [151, 182] on button "Get PDF" at bounding box center [150, 182] width 33 height 13
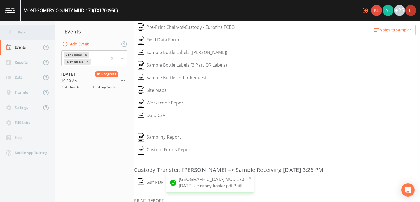
click at [25, 32] on div "Back" at bounding box center [24, 32] width 49 height 15
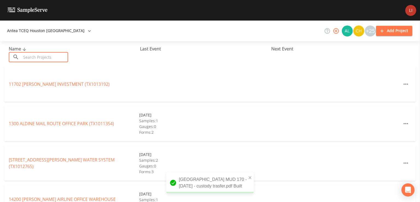
click at [60, 56] on input "text" at bounding box center [44, 57] width 47 height 10
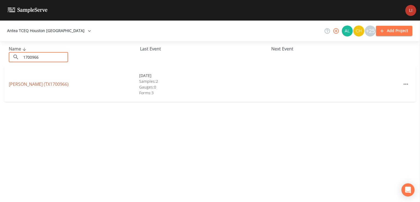
type input "1700966"
click at [30, 83] on link "[PERSON_NAME] (TX1700966)" at bounding box center [39, 84] width 60 height 6
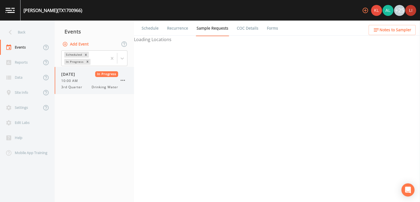
click at [71, 80] on span "10:00 AM" at bounding box center [71, 80] width 20 height 5
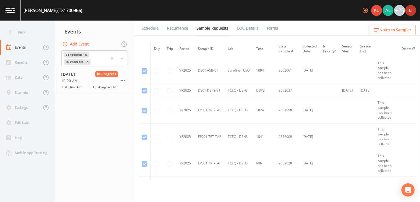
click at [269, 31] on link "Forms" at bounding box center [272, 28] width 13 height 15
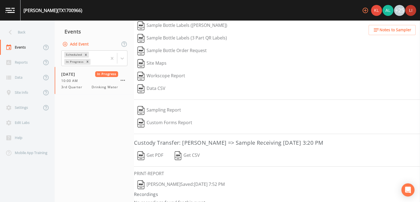
scroll to position [55, 0]
click at [151, 150] on button "Get PDF" at bounding box center [150, 155] width 33 height 13
